Goal: Information Seeking & Learning: Find specific fact

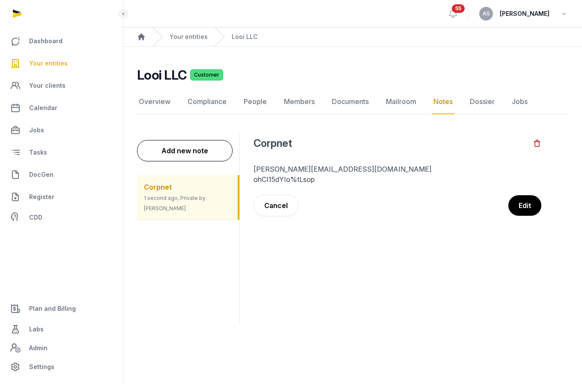
click at [193, 182] on div "Corpnet 1 second ago, Private by [PERSON_NAME]" at bounding box center [187, 197] width 101 height 45
click at [62, 67] on span "Your entities" at bounding box center [48, 63] width 39 height 10
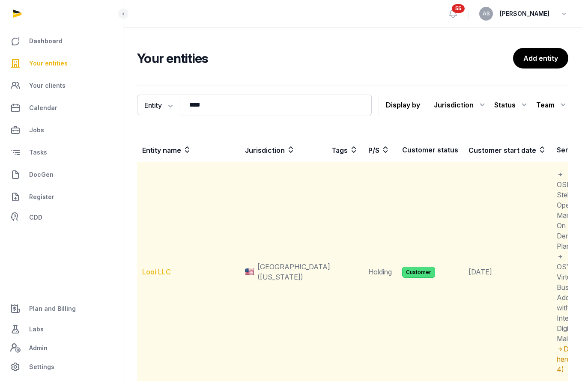
click at [152, 268] on link "Looi LLC" at bounding box center [156, 272] width 29 height 9
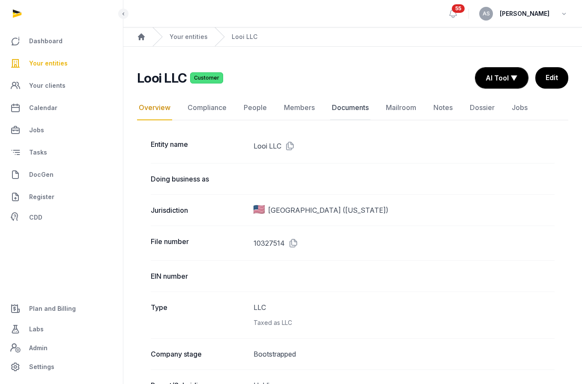
click at [349, 108] on link "Documents" at bounding box center [350, 107] width 40 height 25
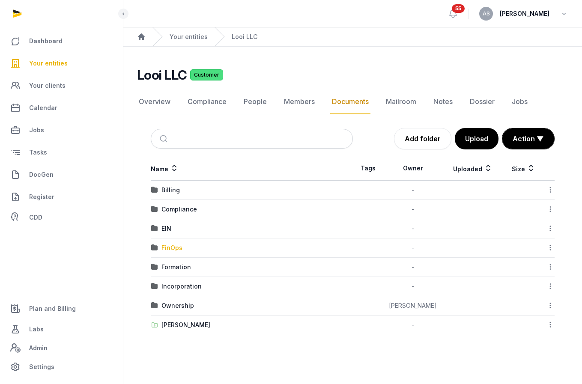
click at [173, 252] on div "FinOps" at bounding box center [171, 248] width 21 height 9
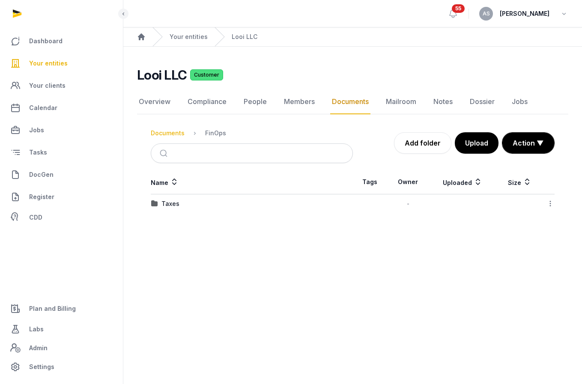
click at [174, 134] on div "Documents" at bounding box center [168, 133] width 34 height 9
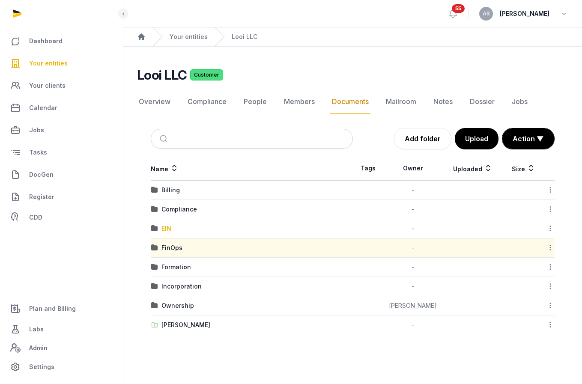
click at [164, 228] on div "EIN" at bounding box center [166, 228] width 10 height 9
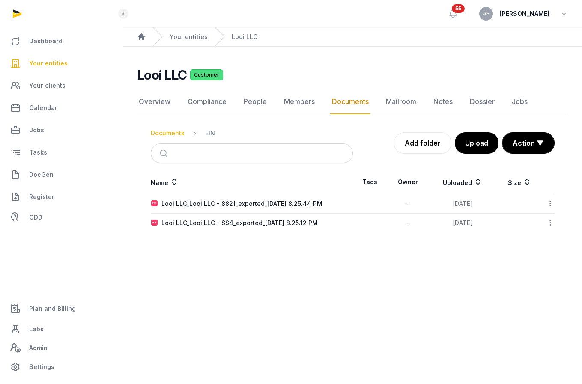
click at [163, 133] on div "Documents" at bounding box center [168, 133] width 34 height 9
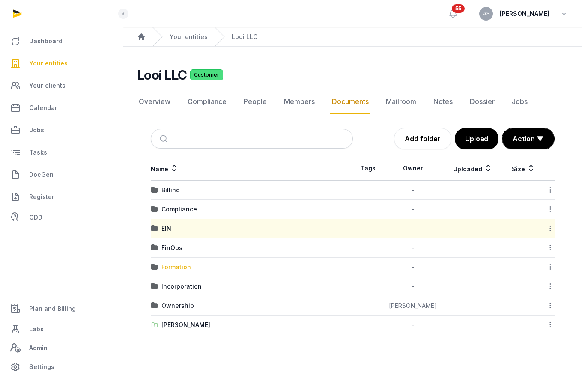
click at [173, 268] on div "Formation" at bounding box center [176, 267] width 30 height 9
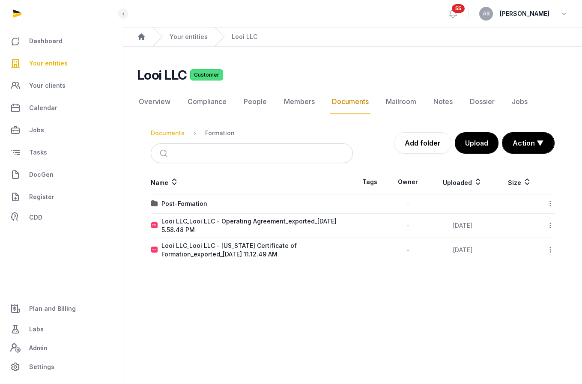
click at [167, 129] on div "Documents" at bounding box center [168, 133] width 34 height 9
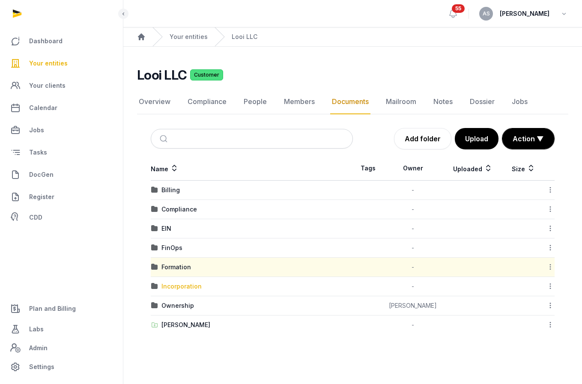
click at [175, 287] on div "Incorporation" at bounding box center [181, 286] width 40 height 9
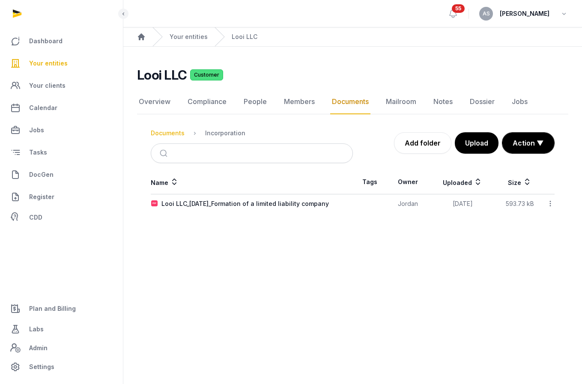
click at [171, 129] on div "Documents" at bounding box center [168, 133] width 34 height 9
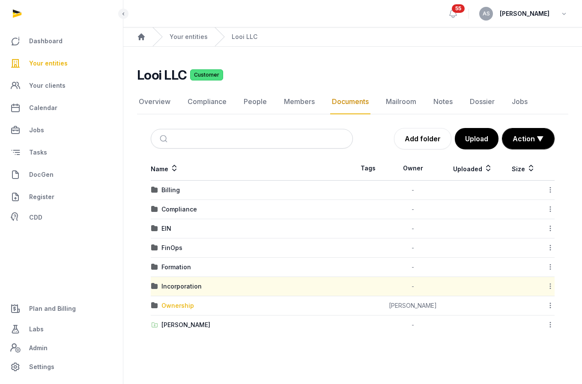
click at [176, 303] on div "Ownership" at bounding box center [177, 305] width 33 height 9
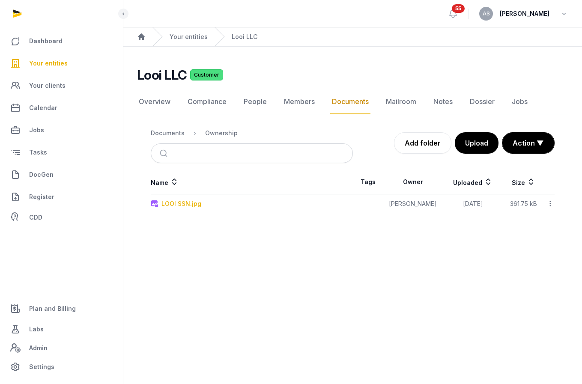
click at [186, 203] on div "LOOI SSN.jpg" at bounding box center [181, 203] width 40 height 9
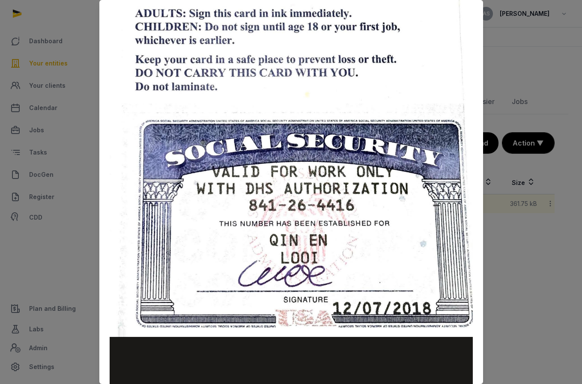
scroll to position [291, 0]
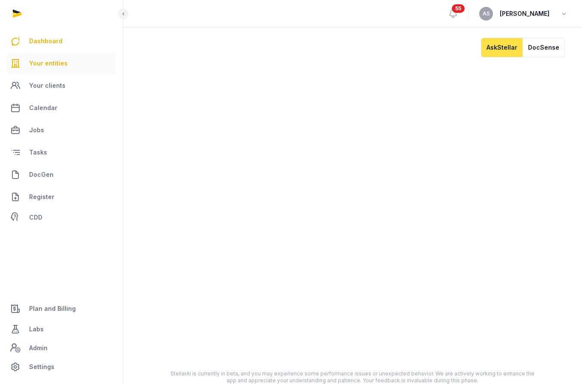
click at [54, 65] on span "Your entities" at bounding box center [48, 63] width 39 height 10
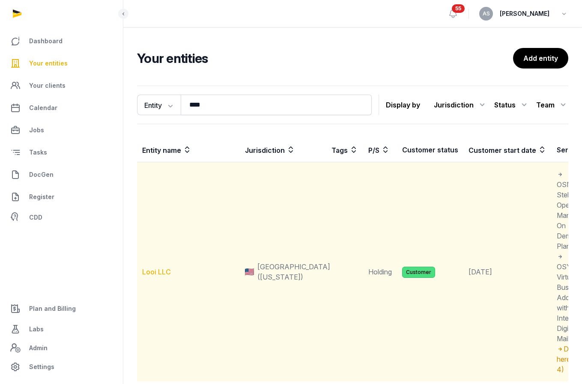
click at [153, 272] on link "Looi LLC" at bounding box center [156, 272] width 29 height 9
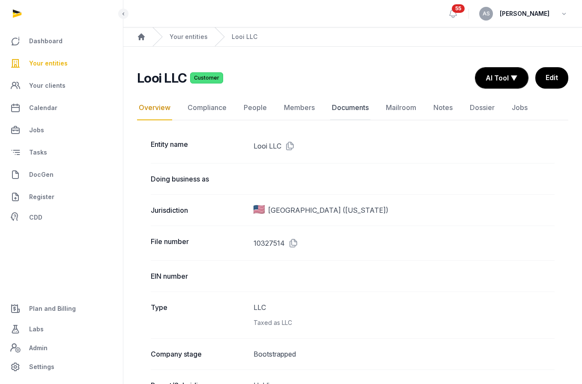
click at [350, 105] on link "Documents" at bounding box center [350, 107] width 40 height 25
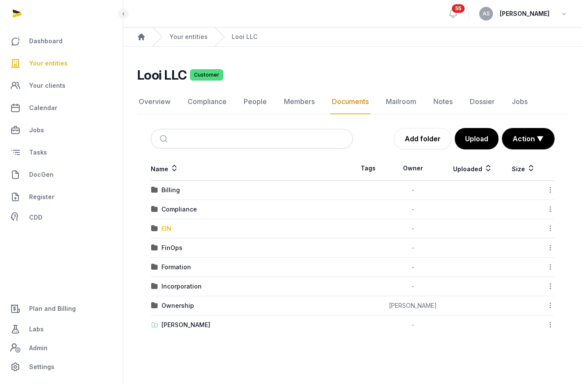
click at [168, 230] on div "EIN" at bounding box center [166, 228] width 10 height 9
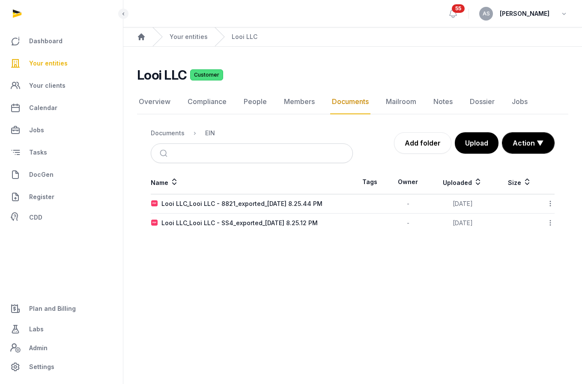
click at [179, 140] on nav "Documents EIN" at bounding box center [252, 133] width 202 height 21
click at [178, 133] on div "Documents" at bounding box center [168, 133] width 34 height 9
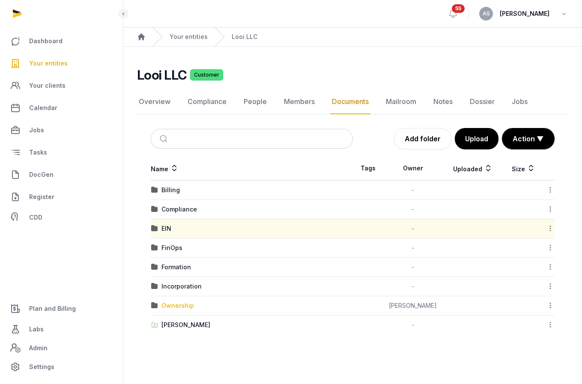
click at [174, 306] on div "Ownership" at bounding box center [177, 305] width 33 height 9
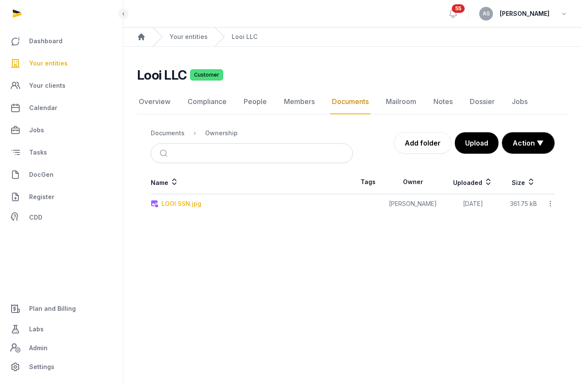
click at [173, 202] on div "LOOI SSN.jpg" at bounding box center [181, 203] width 40 height 9
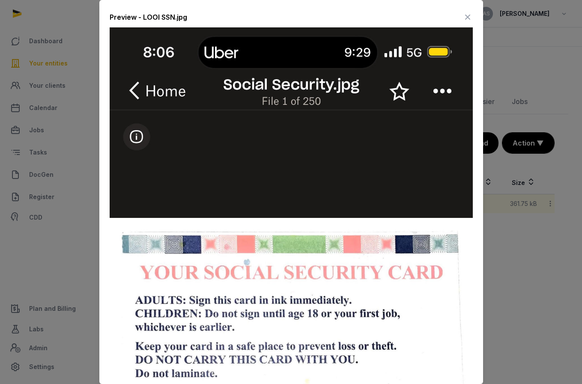
click at [466, 18] on icon at bounding box center [467, 17] width 10 height 14
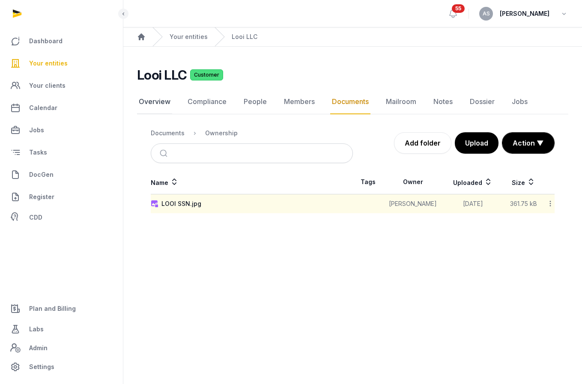
click at [164, 101] on link "Overview" at bounding box center [154, 101] width 35 height 25
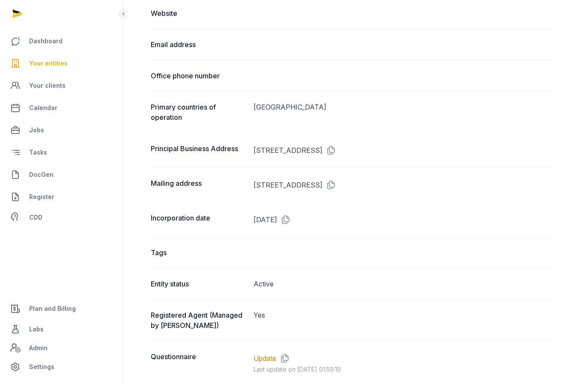
scroll to position [464, 0]
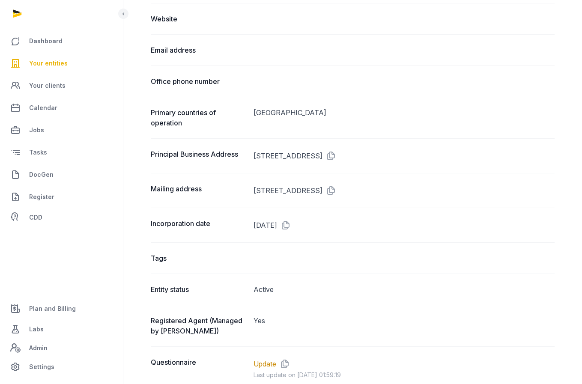
drag, startPoint x: 362, startPoint y: 154, endPoint x: 252, endPoint y: 152, distance: 109.6
click at [252, 153] on div "Principal Business Address 800 N KING ST SUITE 304 #3540, WILMINGTON, DE, 19801" at bounding box center [353, 155] width 404 height 35
copy dd "800 N KING ST SUITE 304 #3540"
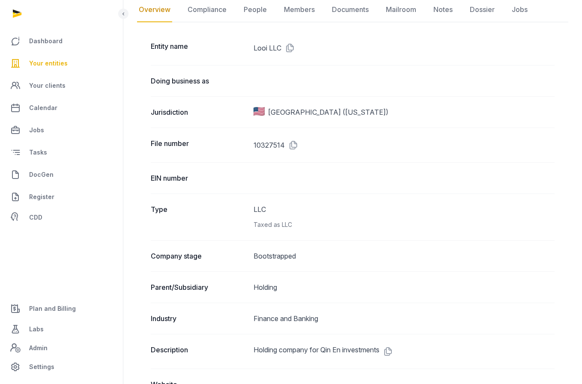
scroll to position [73, 0]
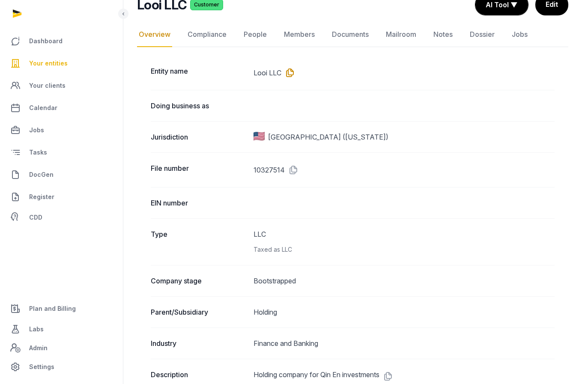
click at [288, 72] on icon at bounding box center [288, 73] width 14 height 14
click at [294, 70] on icon at bounding box center [288, 73] width 14 height 14
